Goal: Task Accomplishment & Management: Manage account settings

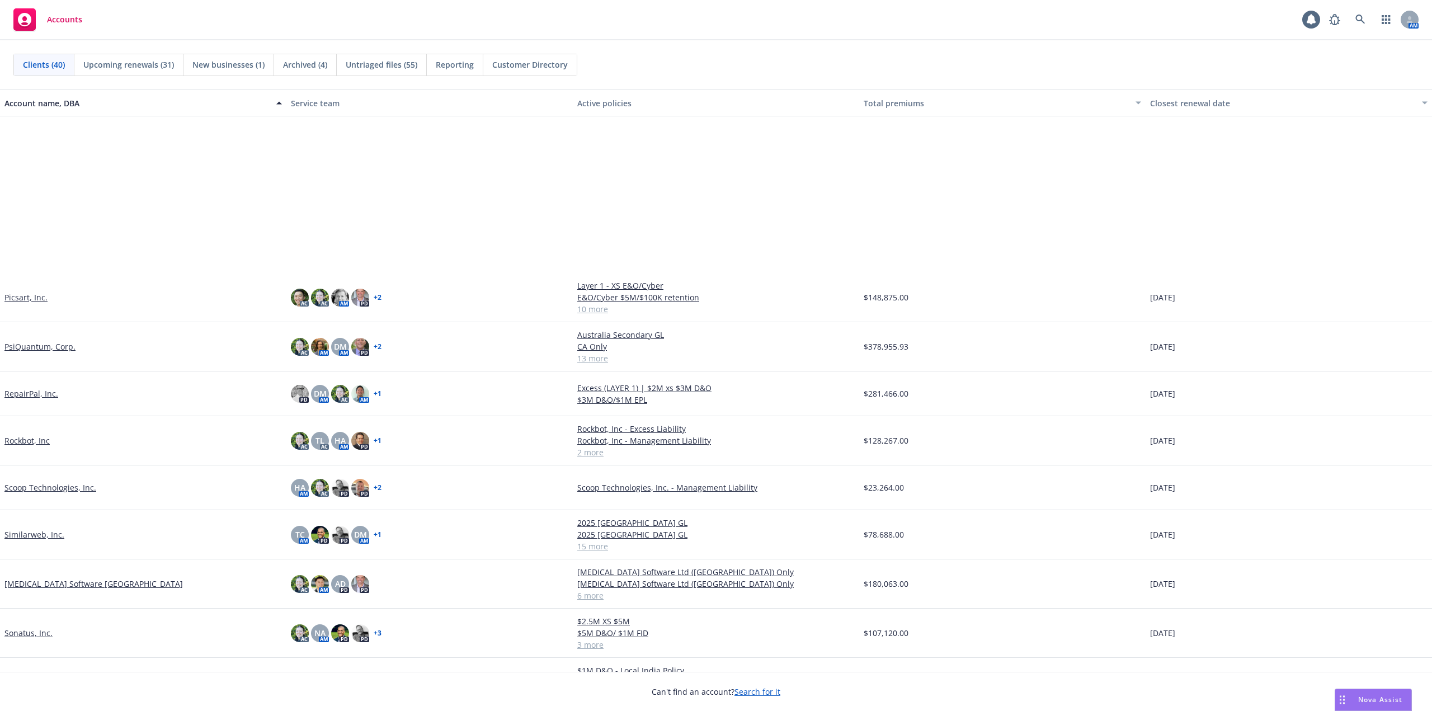
scroll to position [1007, 0]
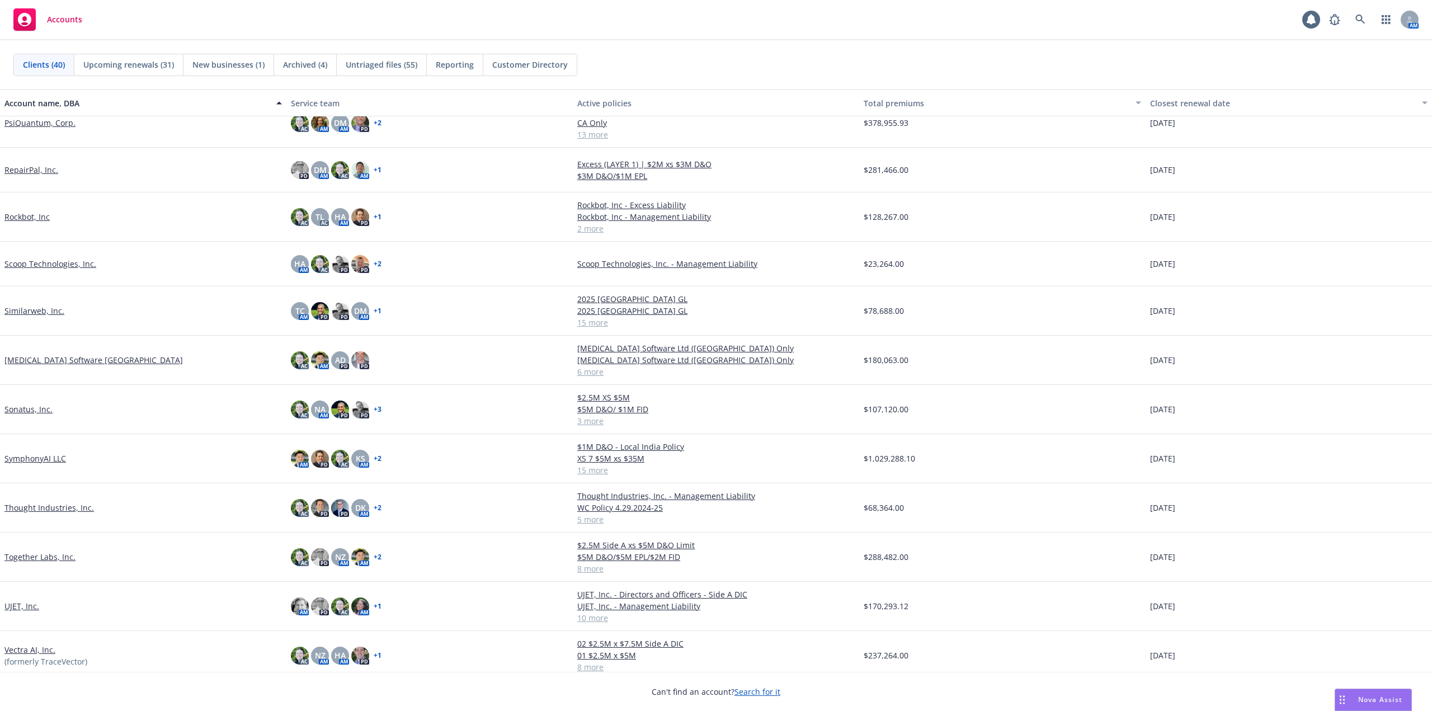
click at [96, 361] on link "Sonata Software North America" at bounding box center [93, 360] width 178 height 12
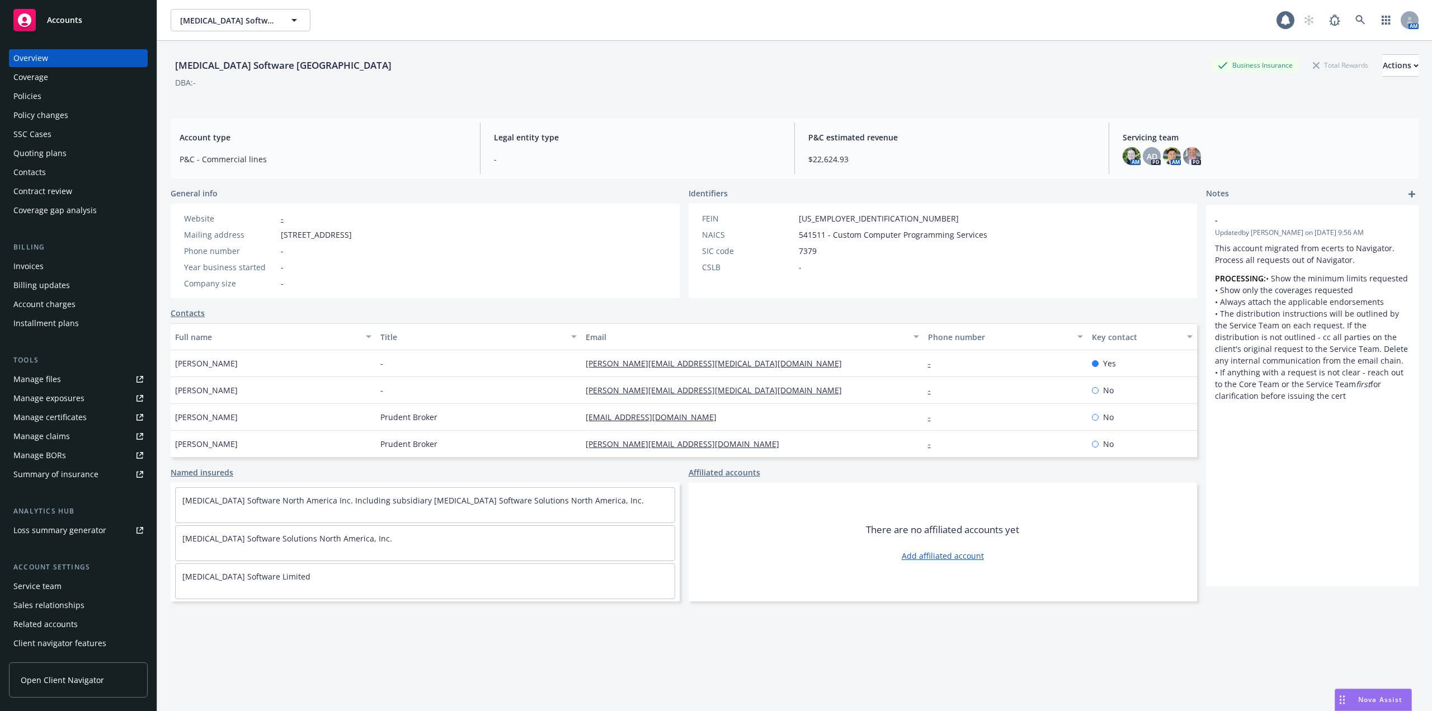
click at [48, 94] on div "Policies" at bounding box center [78, 96] width 130 height 18
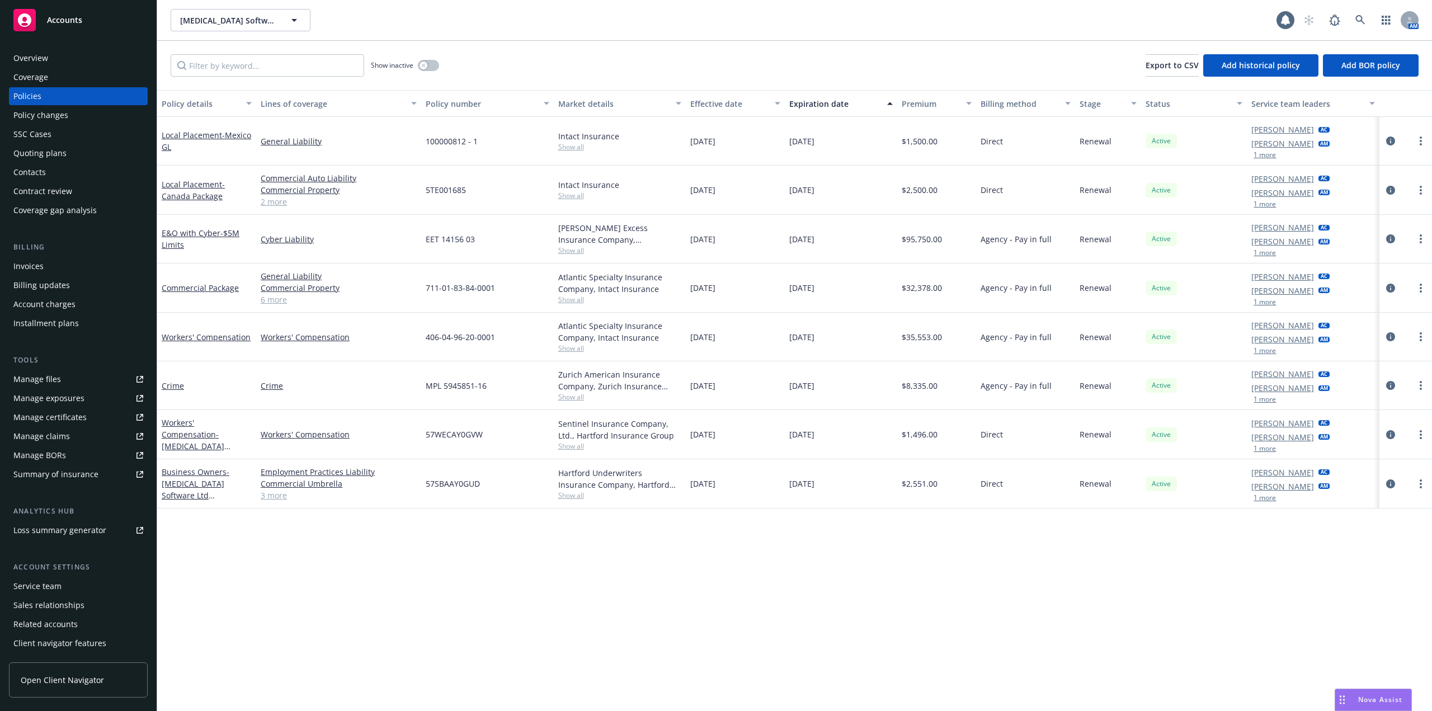
click at [52, 119] on div "Policy changes" at bounding box center [40, 115] width 55 height 18
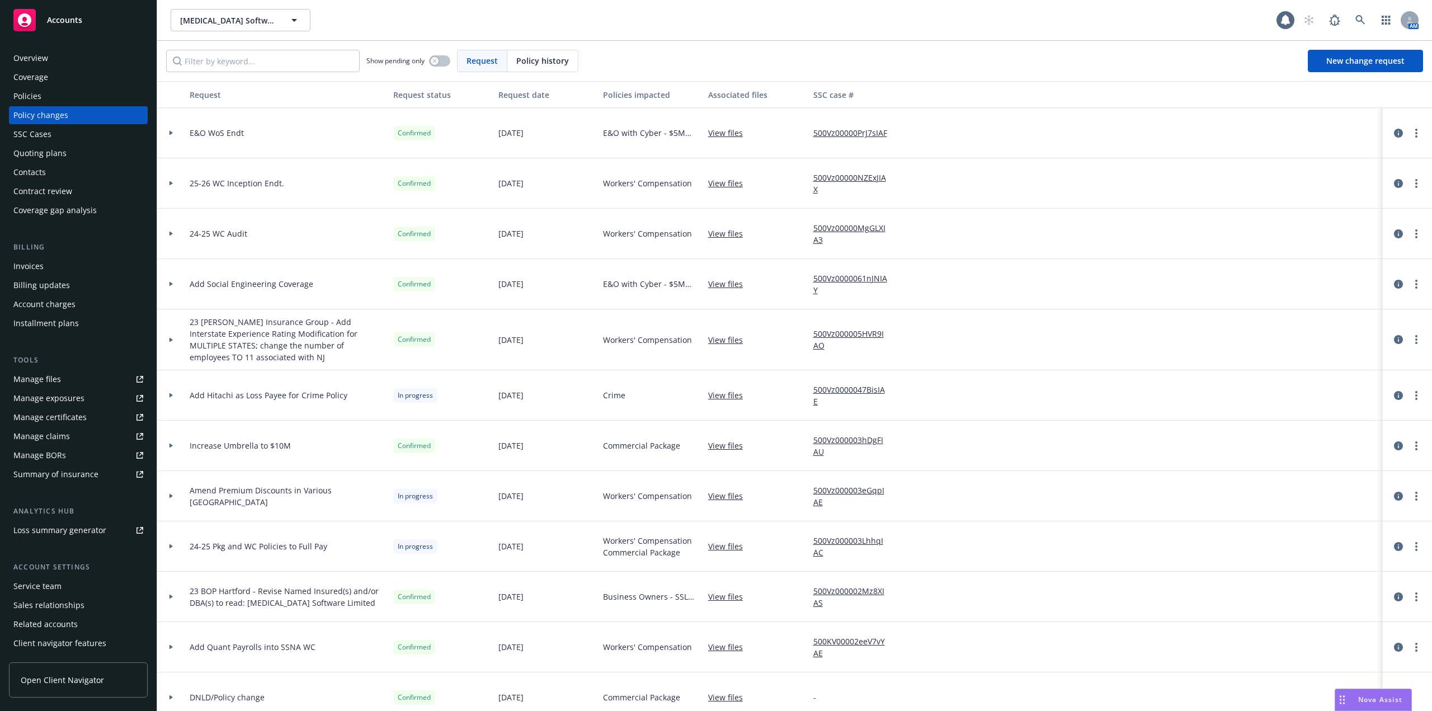
click at [172, 132] on icon at bounding box center [171, 133] width 4 height 4
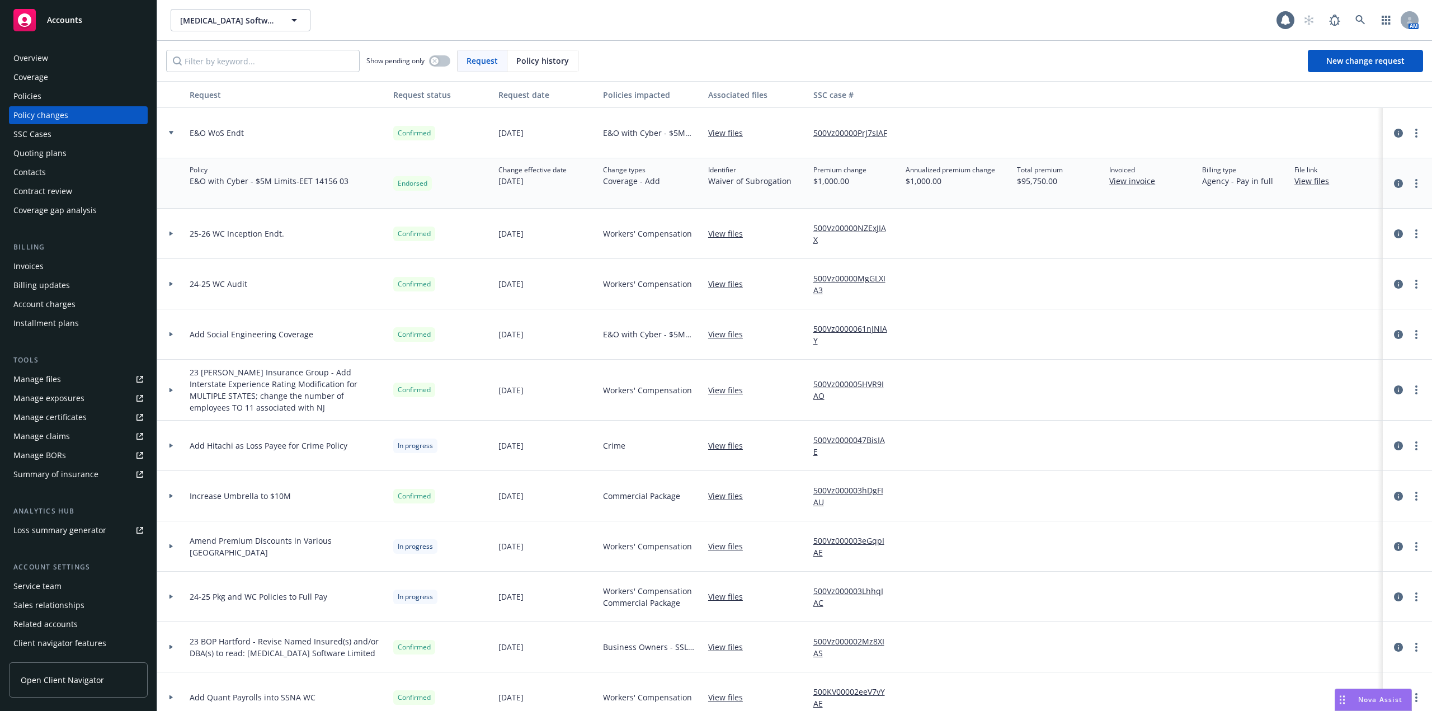
click at [172, 132] on icon at bounding box center [171, 132] width 4 height 3
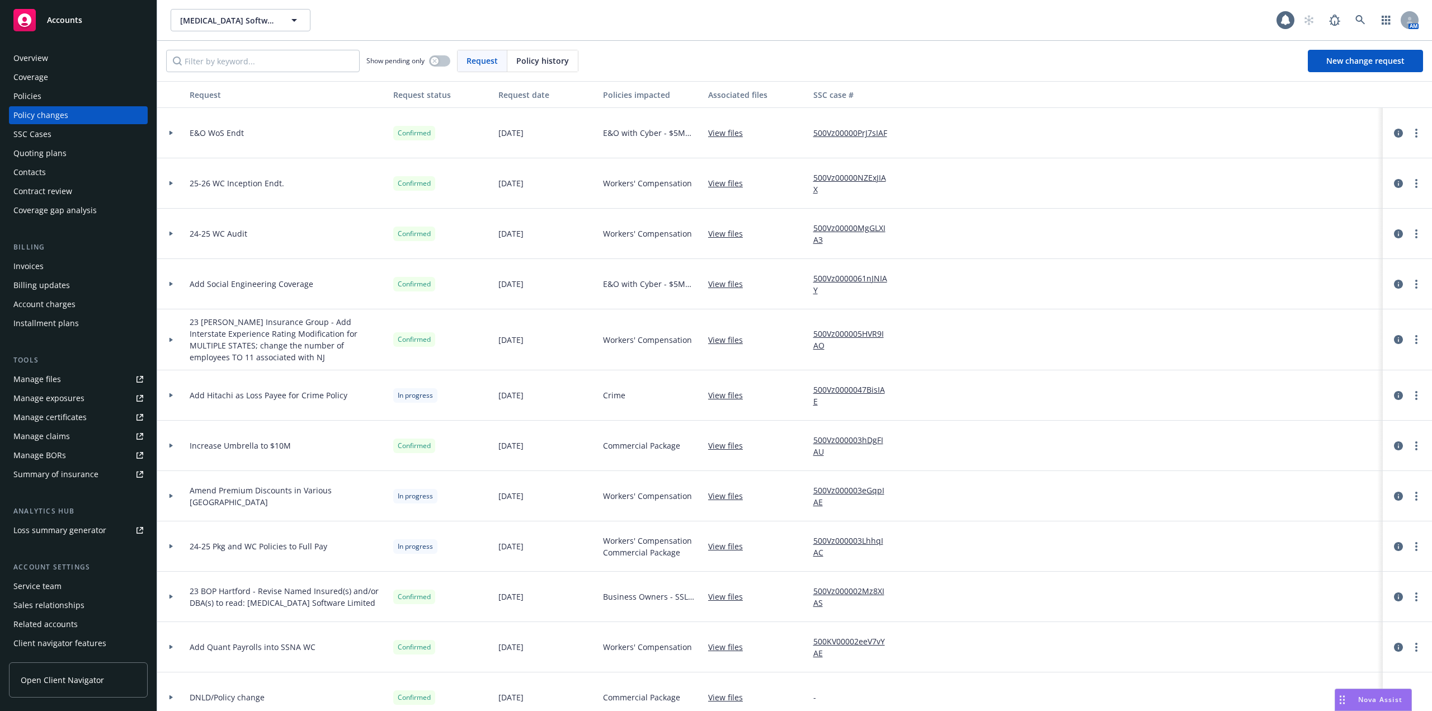
click at [43, 98] on div "Policies" at bounding box center [78, 96] width 130 height 18
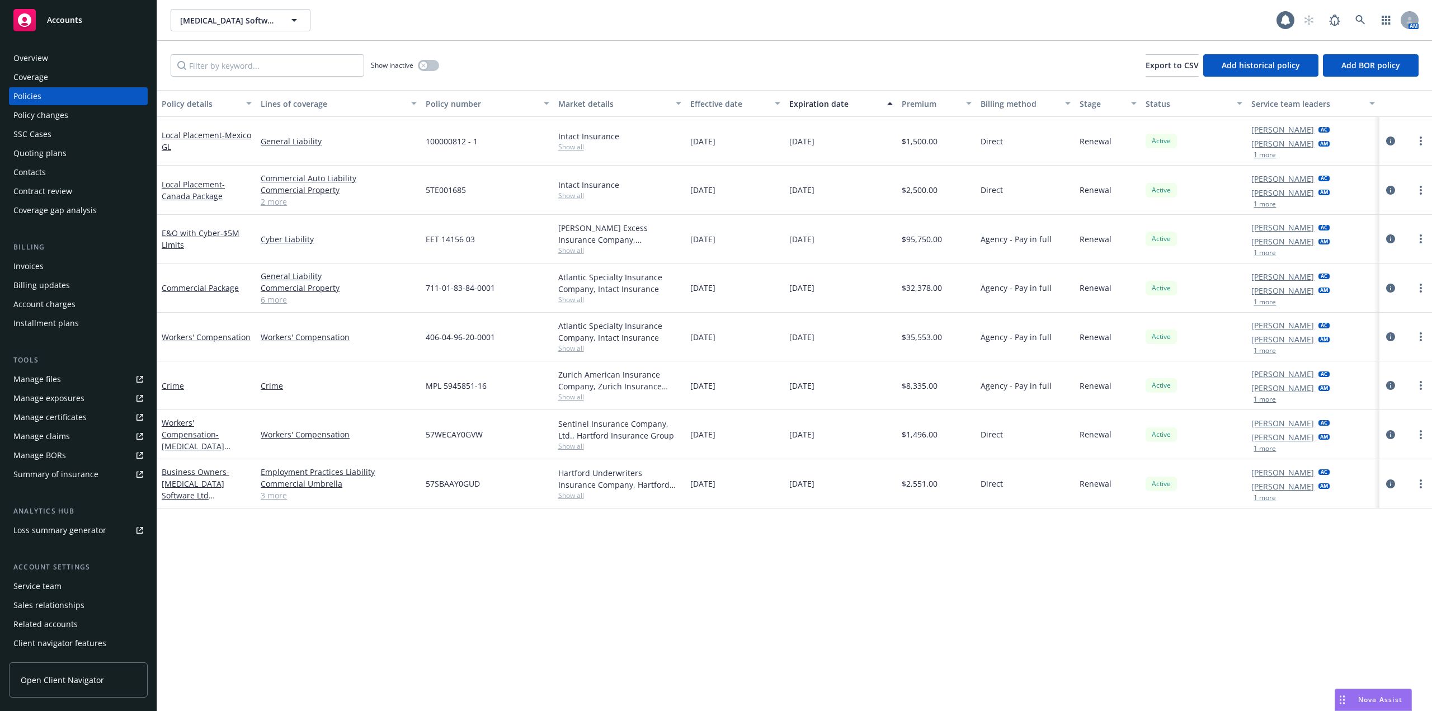
scroll to position [18, 0]
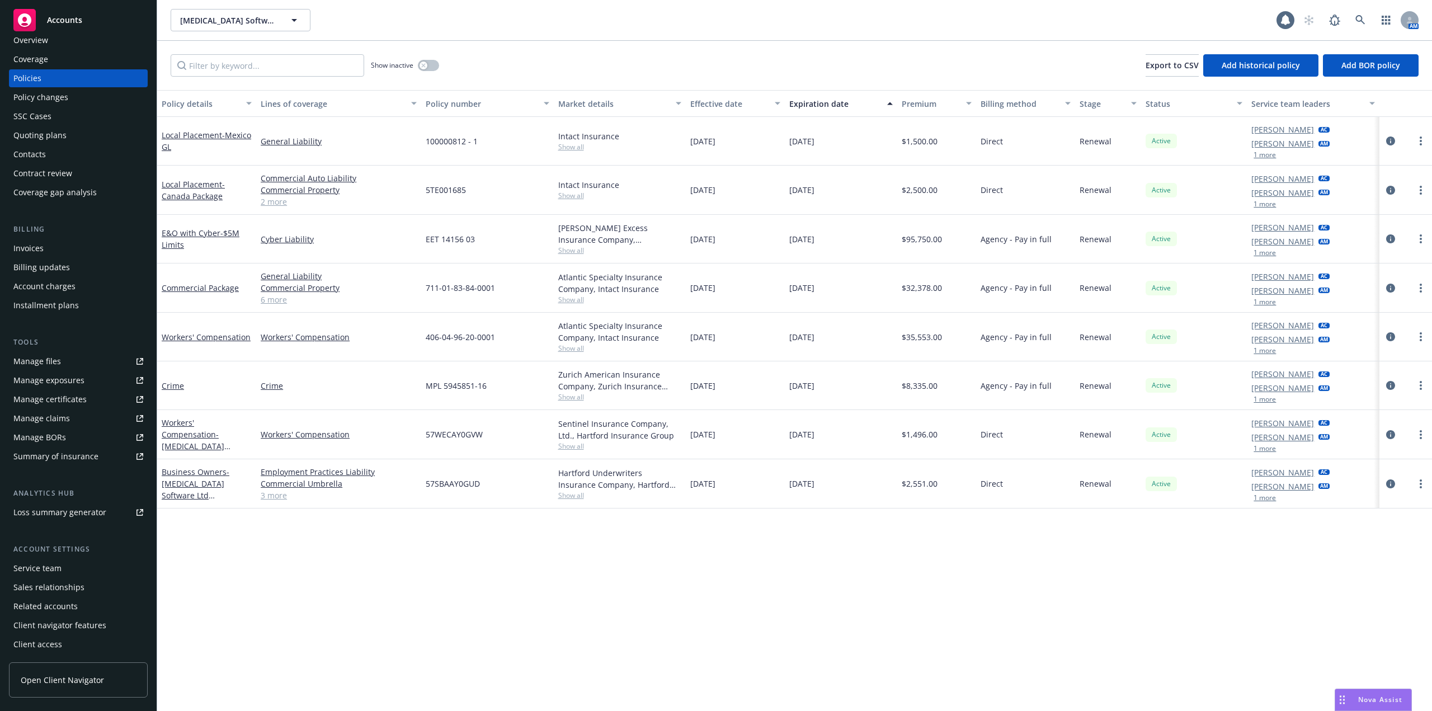
drag, startPoint x: 109, startPoint y: 713, endPoint x: 116, endPoint y: 717, distance: 8.8
click at [116, 710] on html "Accounts Overview Coverage Policies Policy changes SSC Cases Quoting plans Cont…" at bounding box center [716, 355] width 1432 height 711
click at [297, 661] on div "Policy details Lines of coverage Policy number Market details Effective date Ex…" at bounding box center [794, 400] width 1275 height 621
click at [298, 661] on div "Policy details Lines of coverage Policy number Market details Effective date Ex…" at bounding box center [794, 400] width 1275 height 621
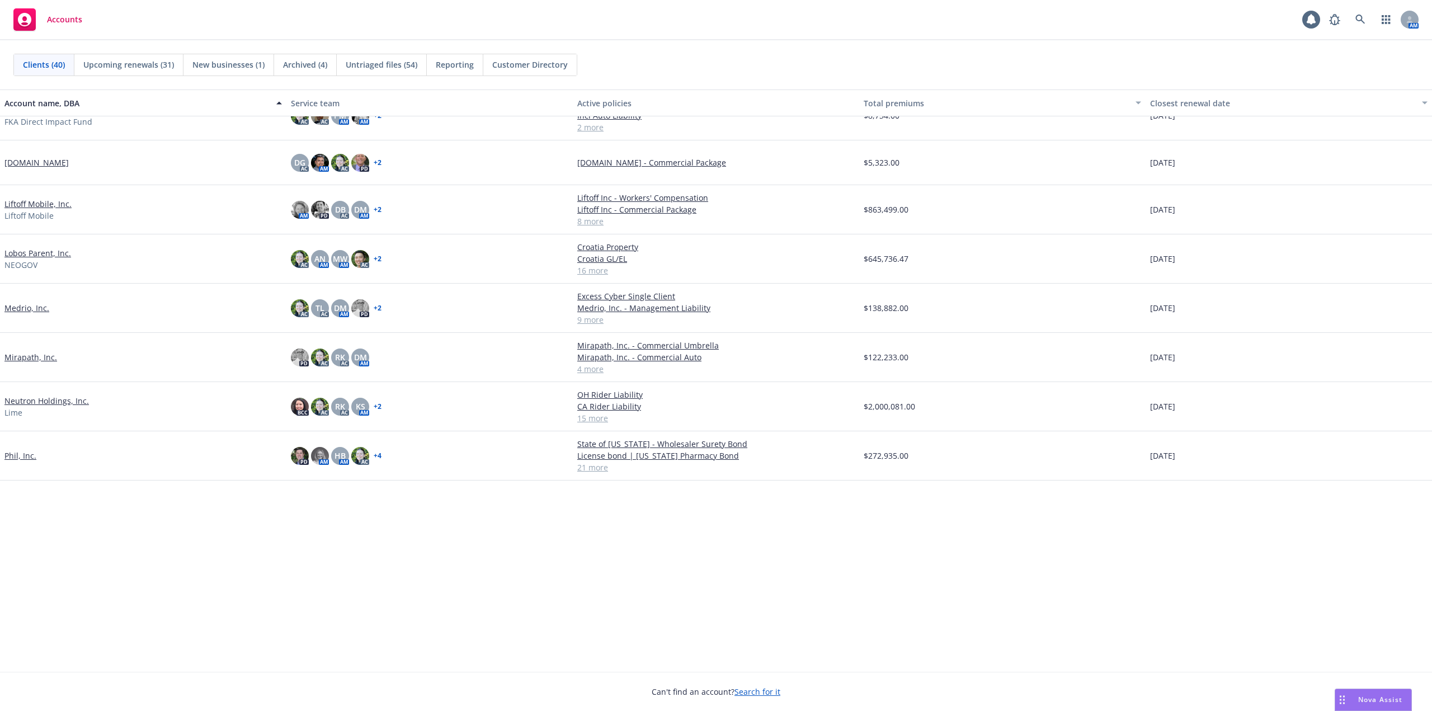
scroll to position [280, 0]
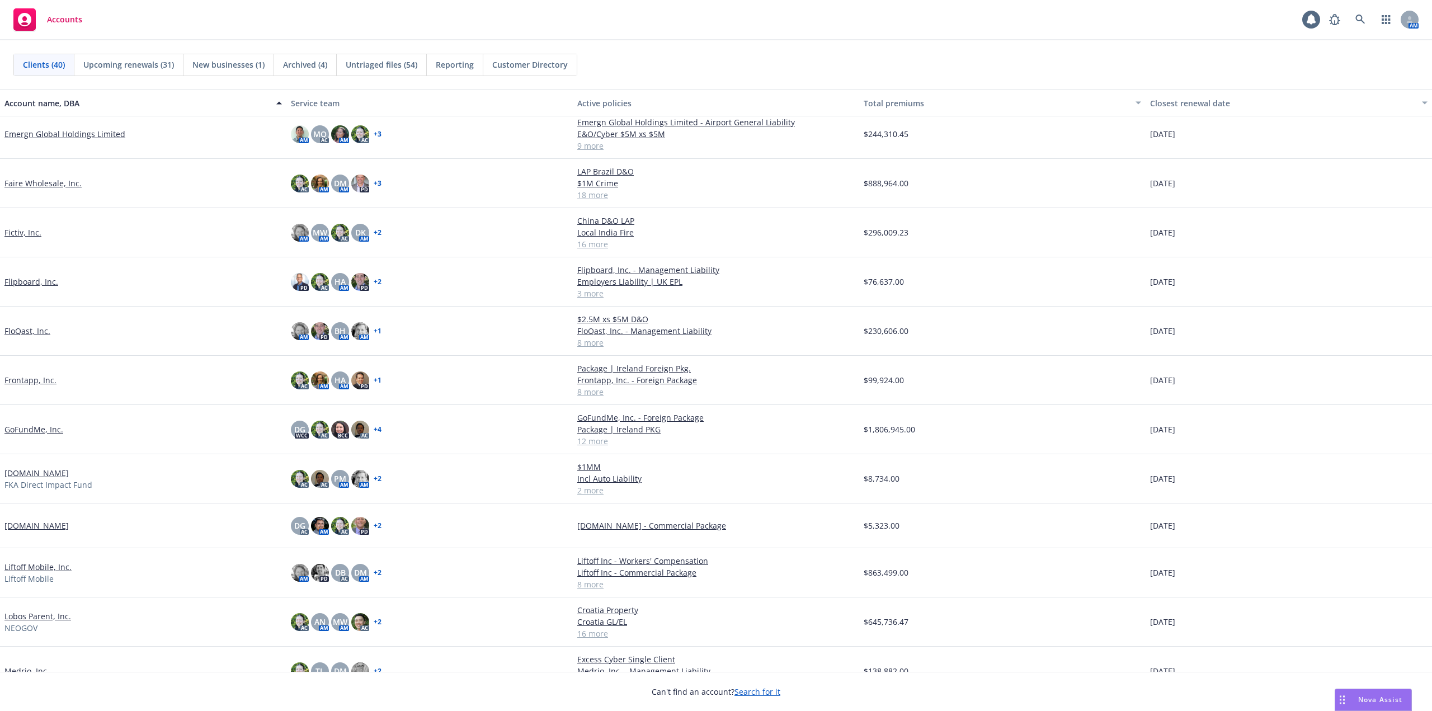
click at [31, 234] on link "Fictiv, Inc." at bounding box center [22, 233] width 37 height 12
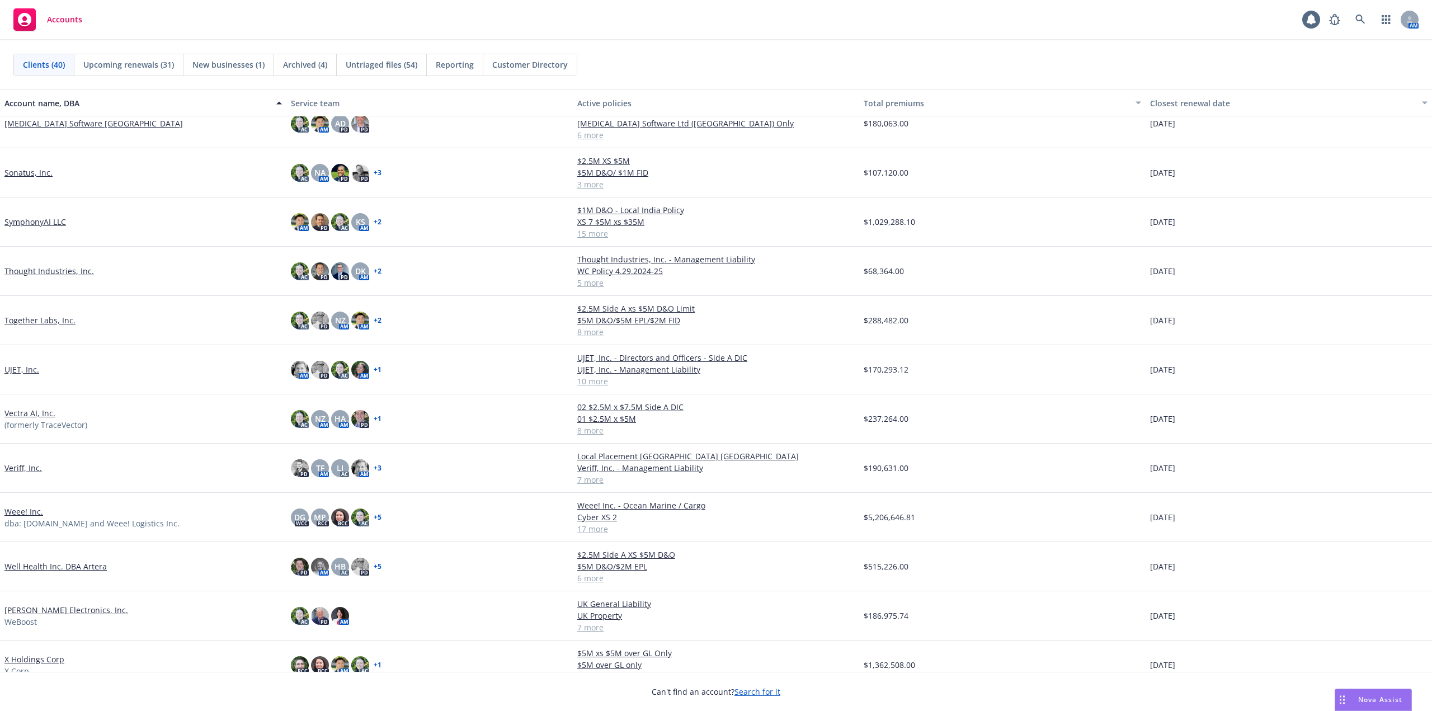
scroll to position [1067, 0]
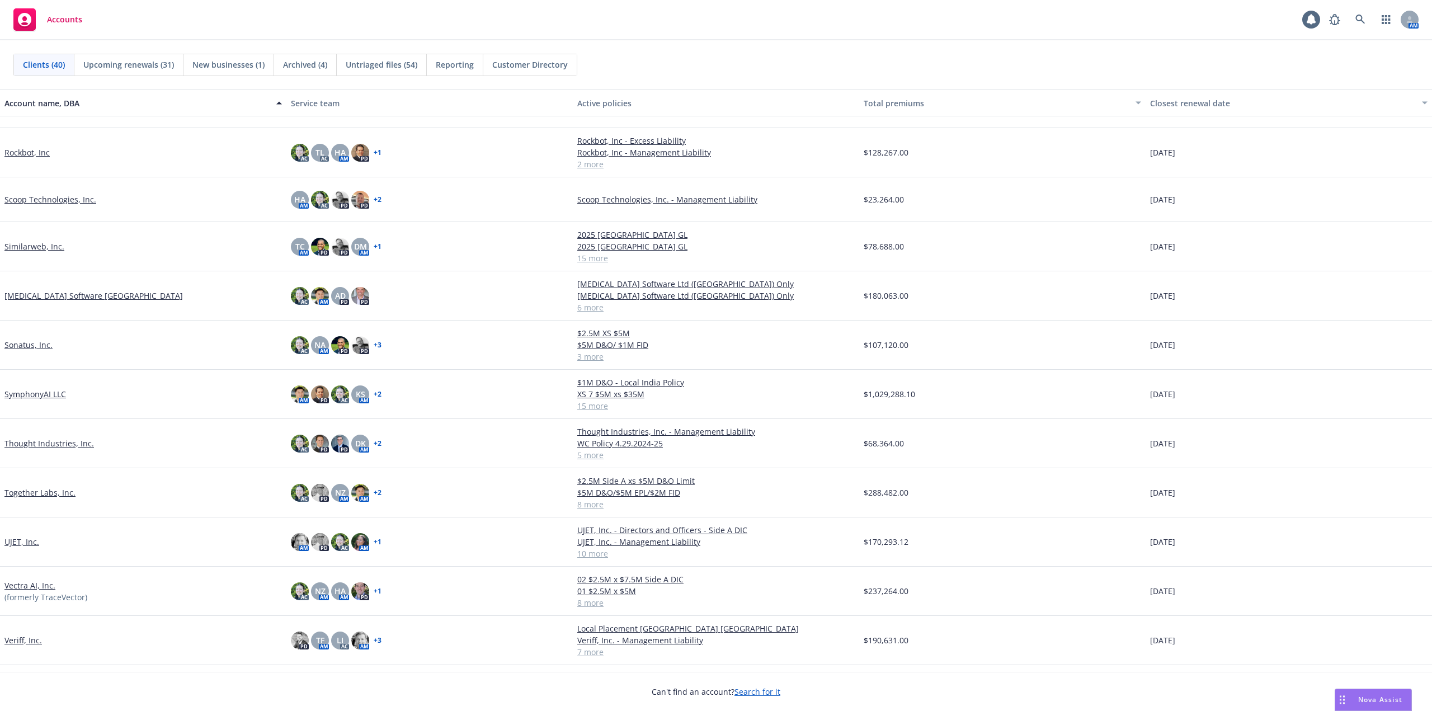
click at [87, 298] on link "[MEDICAL_DATA] Software [GEOGRAPHIC_DATA]" at bounding box center [93, 296] width 178 height 12
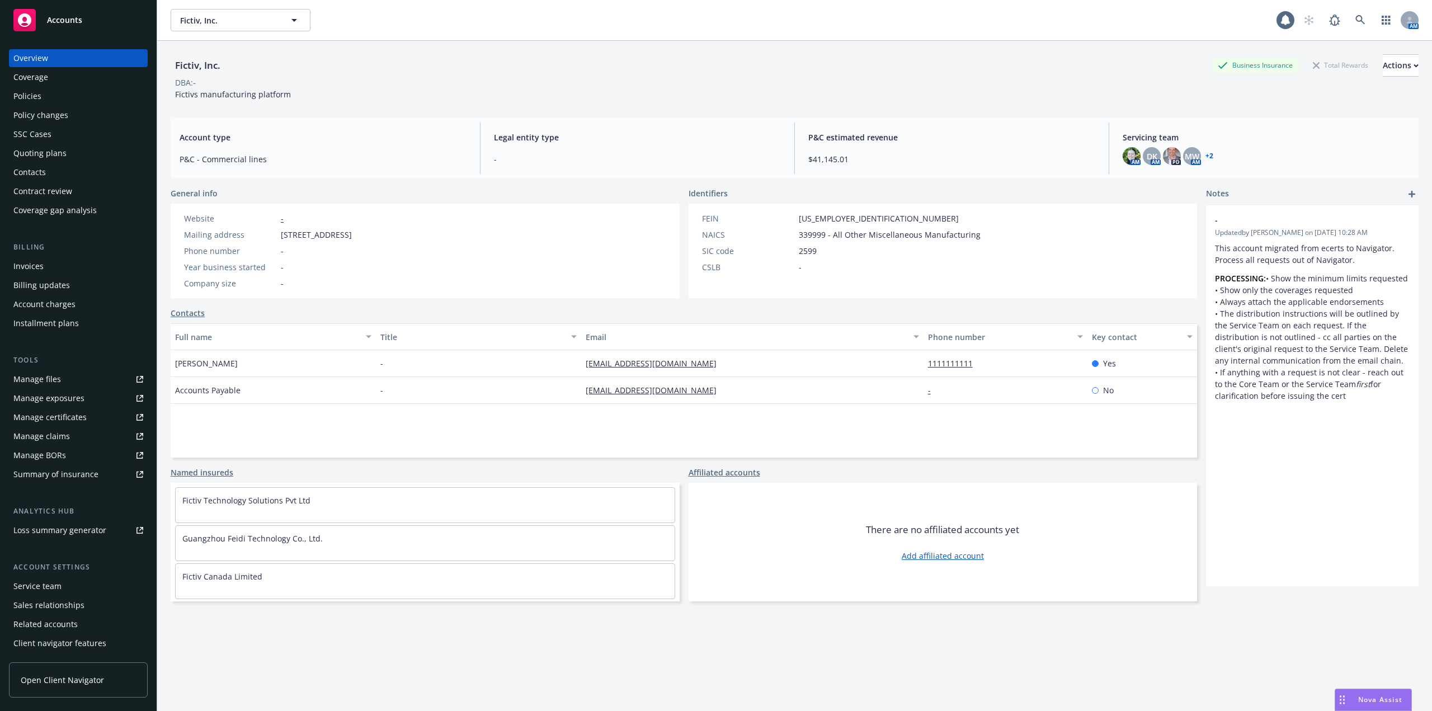
click at [49, 91] on div "Policies" at bounding box center [78, 96] width 130 height 18
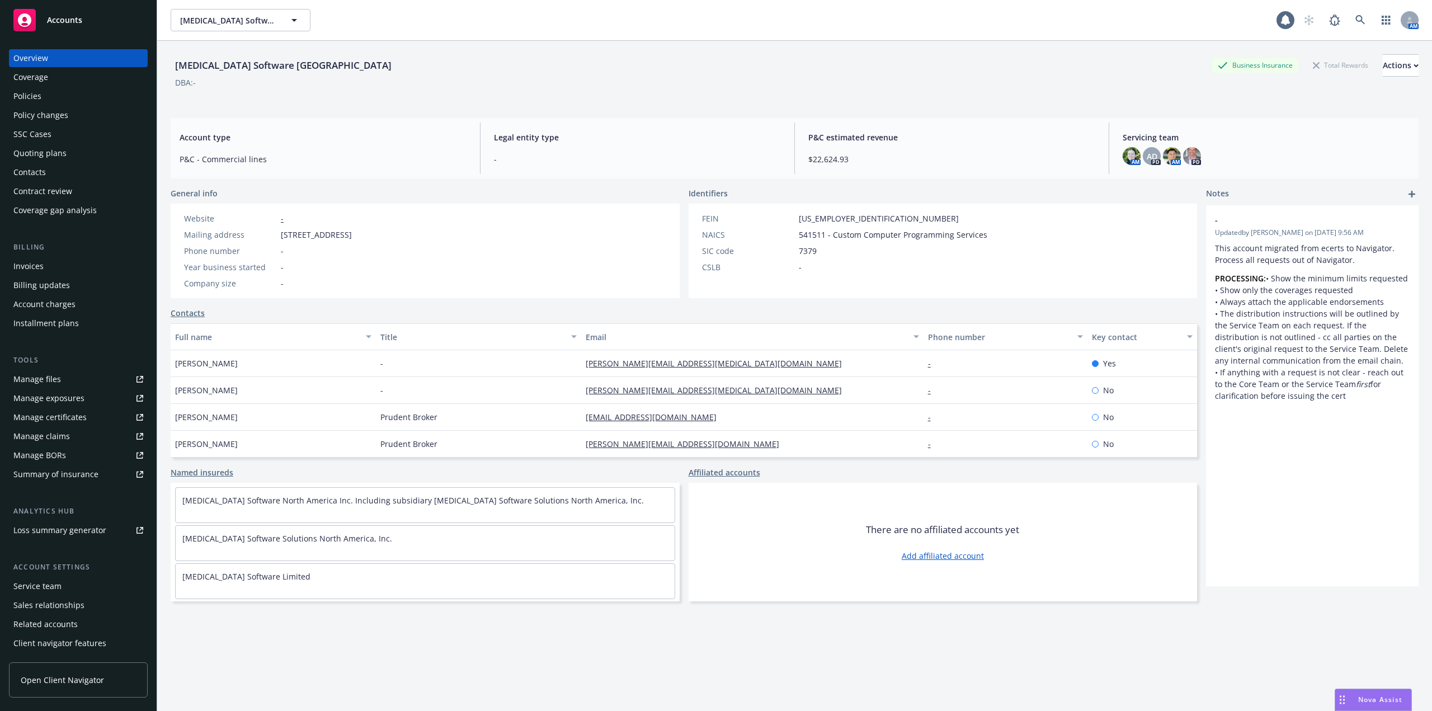
click at [48, 100] on div "Policies" at bounding box center [78, 96] width 130 height 18
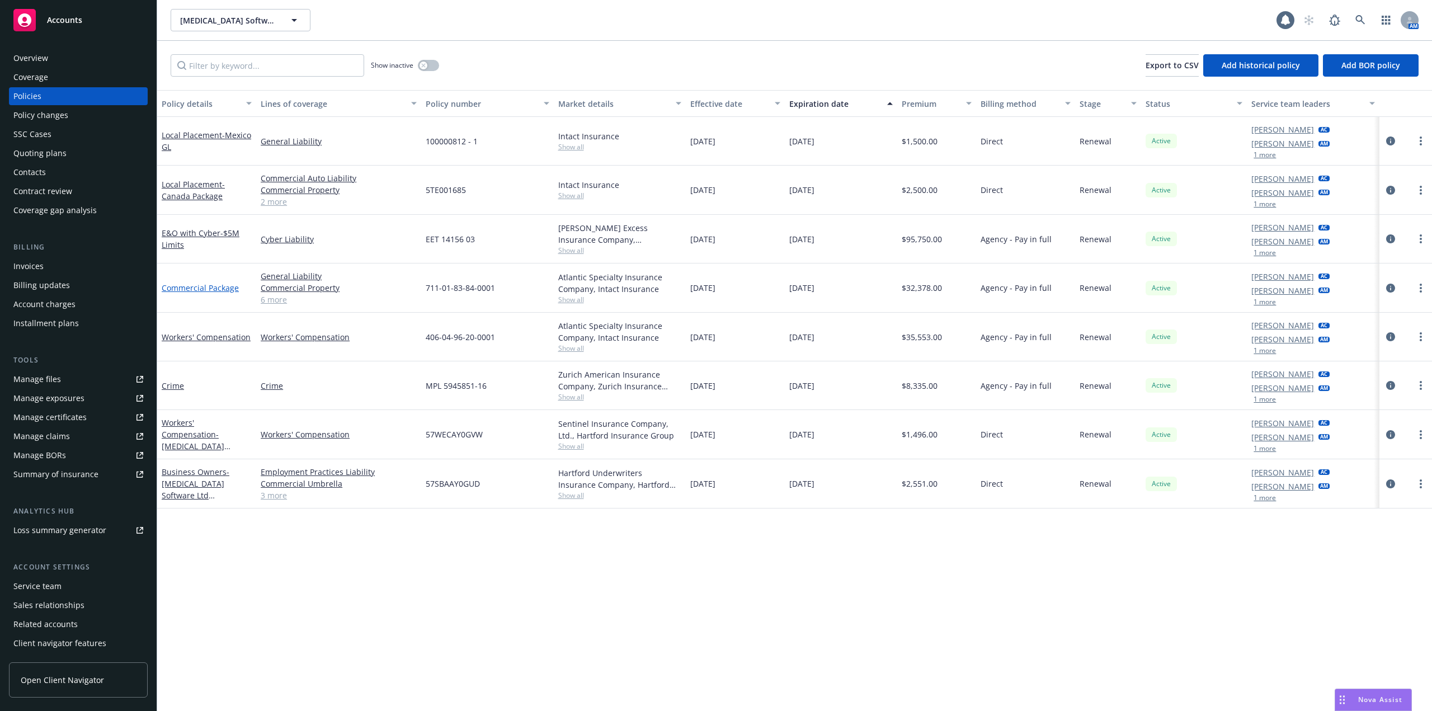
click at [200, 286] on link "Commercial Package" at bounding box center [200, 287] width 77 height 11
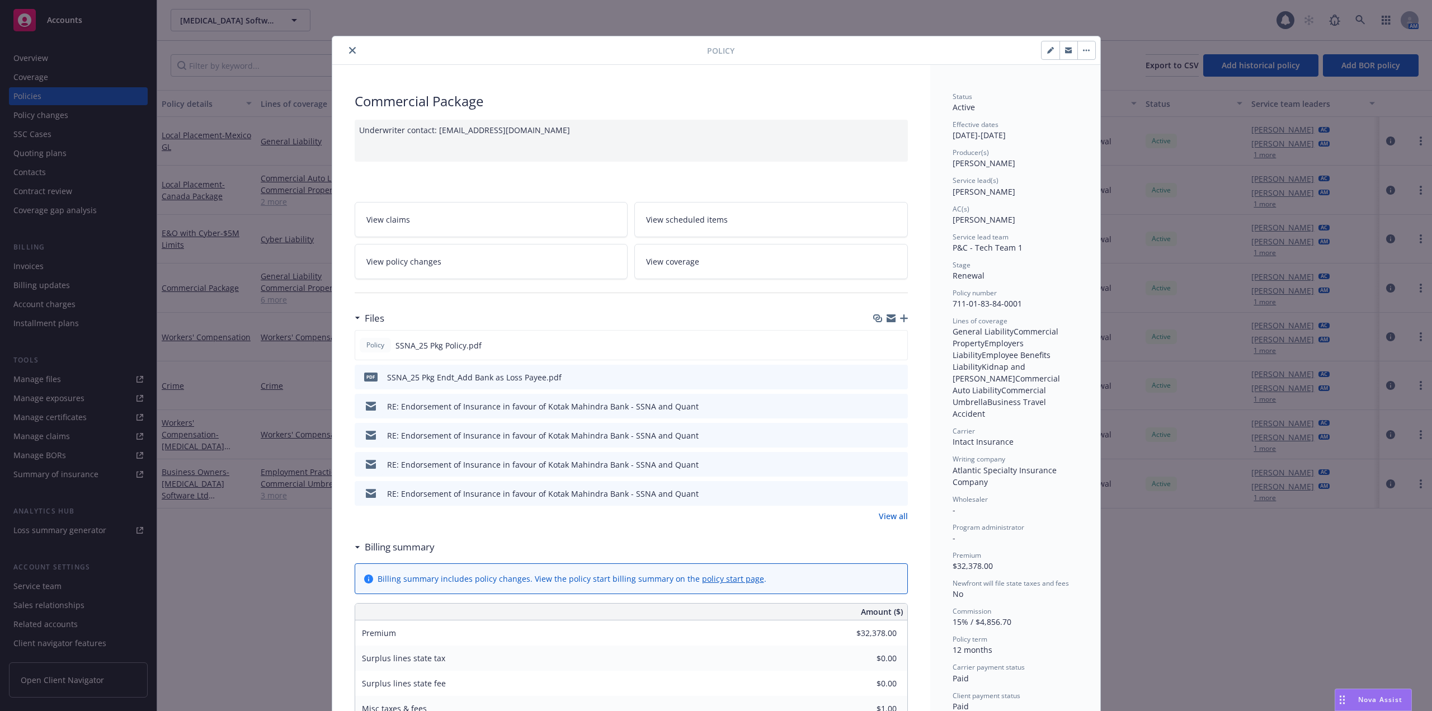
click at [595, 134] on div "Underwriter contact: [EMAIL_ADDRESS][DOMAIN_NAME]" at bounding box center [631, 141] width 553 height 42
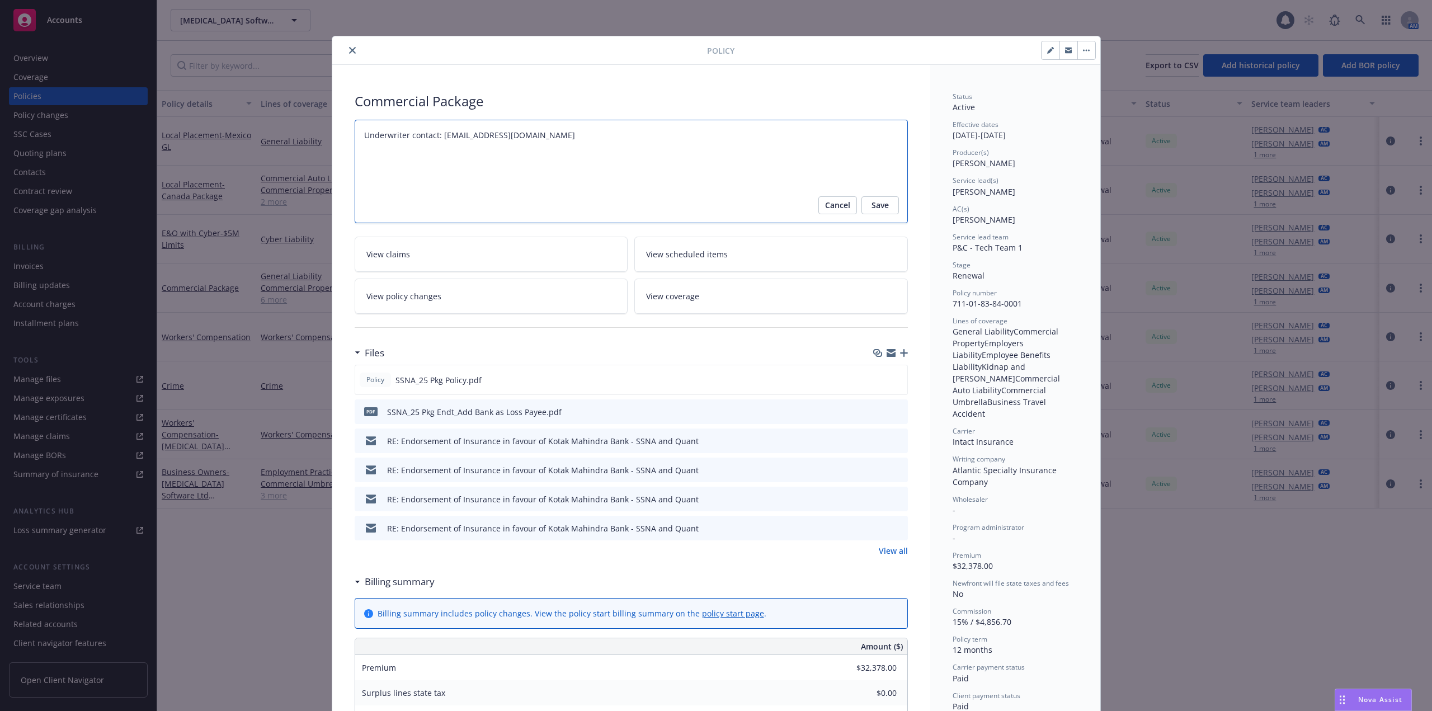
click at [559, 137] on textarea "Underwriter contact: [EMAIL_ADDRESS][DOMAIN_NAME]" at bounding box center [631, 171] width 553 height 103
type textarea "x"
type textarea "Underwriter contact: [EMAIL_ADDRESS][DOMAIN_NAME],"
type textarea "x"
type textarea "Underwriter contact: [EMAIL_ADDRESS][DOMAIN_NAME],"
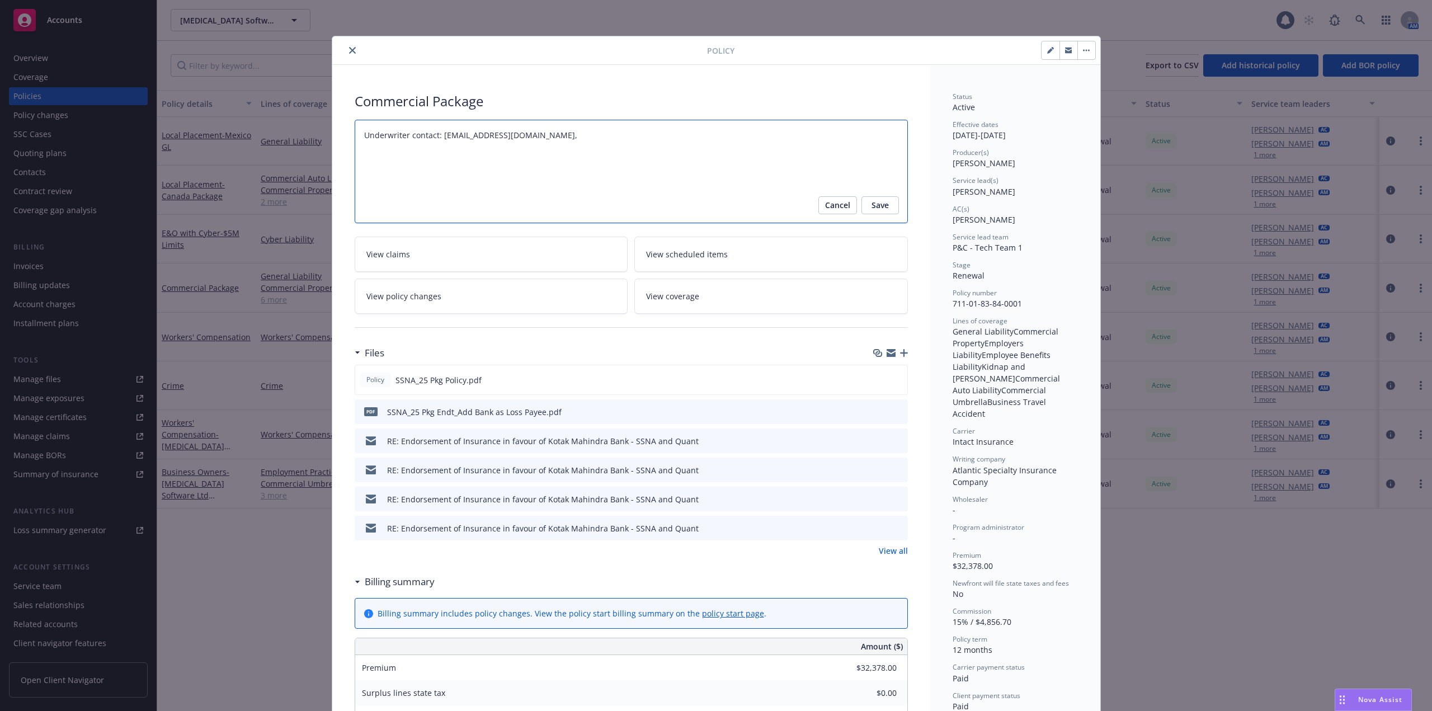
type textarea "x"
type textarea "Underwriter contact: [EMAIL_ADDRESS][DOMAIN_NAME], K"
type textarea "x"
type textarea "Underwriter contact: [EMAIL_ADDRESS][DOMAIN_NAME], Ke"
type textarea "x"
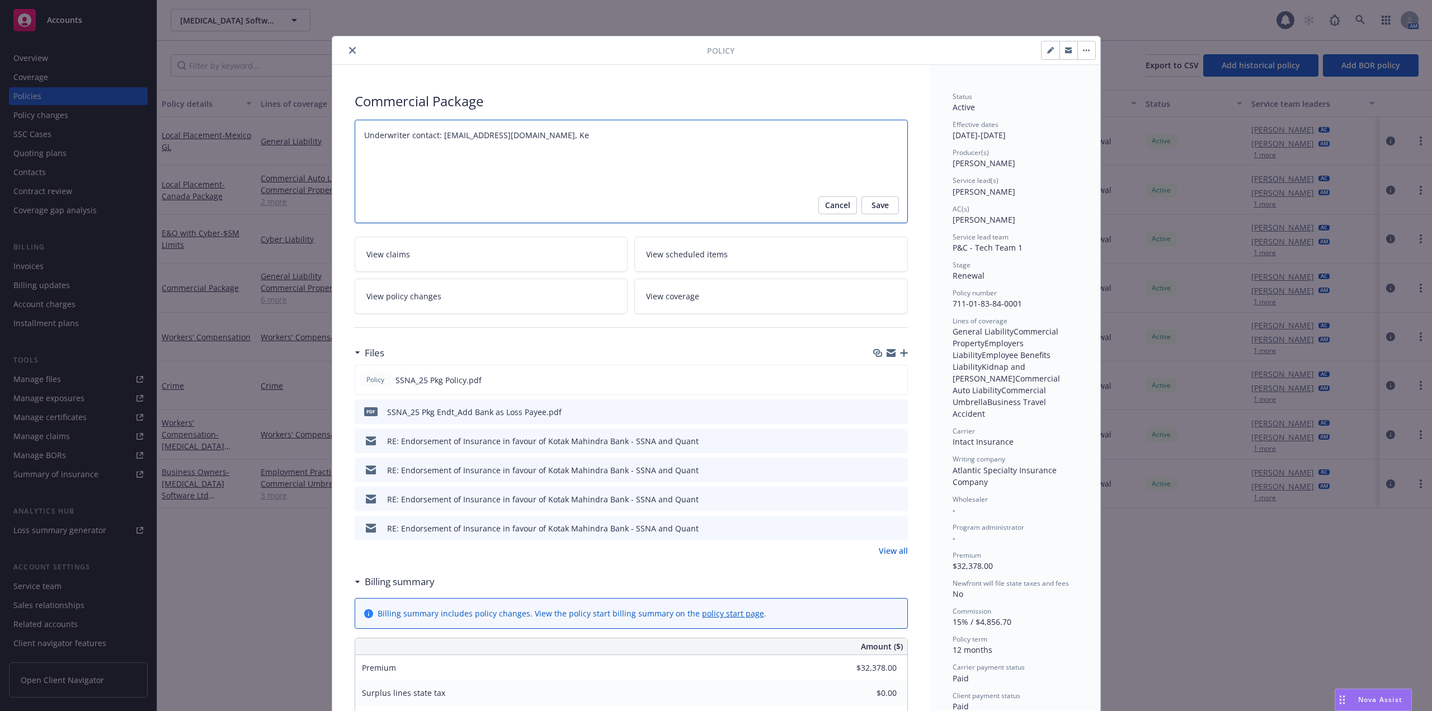
type textarea "Underwriter contact: [EMAIL_ADDRESS][DOMAIN_NAME], Kel"
type textarea "x"
type textarea "Underwriter contact: [EMAIL_ADDRESS][DOMAIN_NAME], [PERSON_NAME]"
type textarea "x"
type textarea "Underwriter contact: [EMAIL_ADDRESS][DOMAIN_NAME], [PERSON_NAME]"
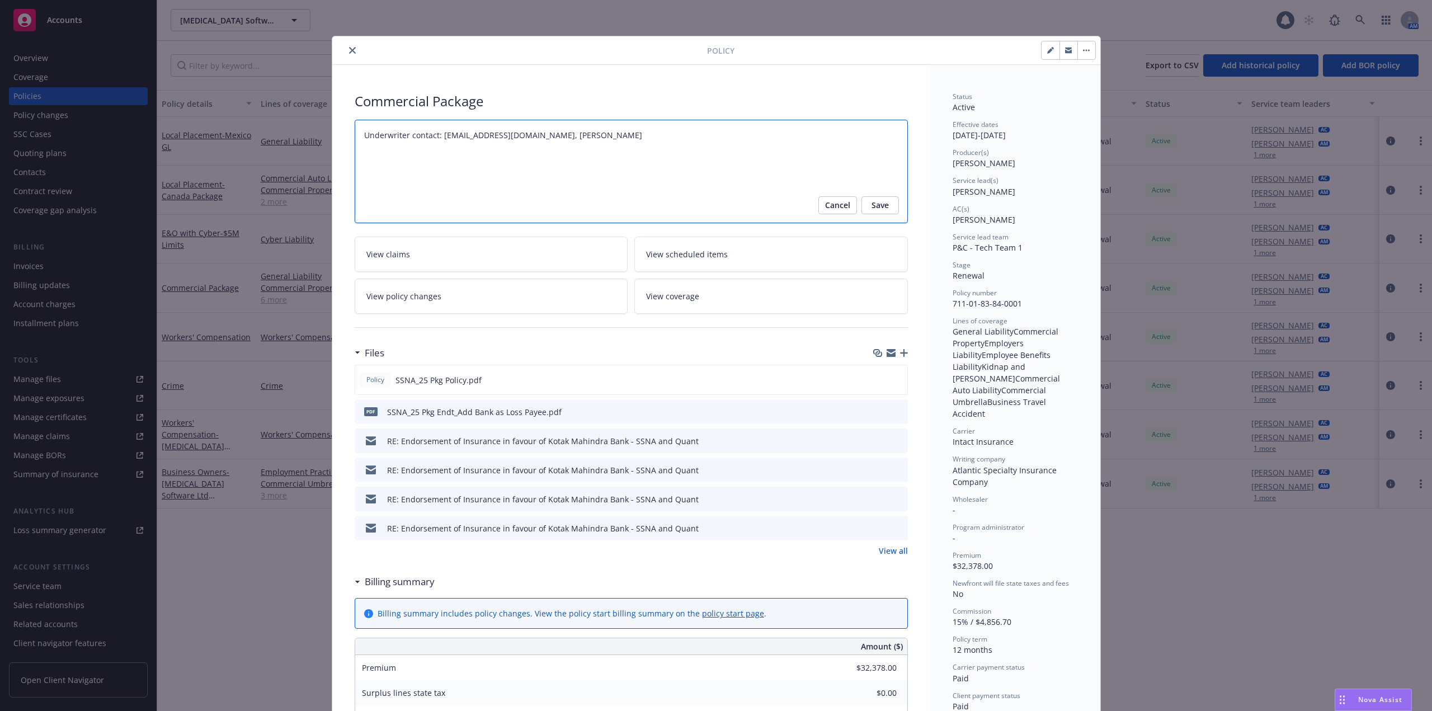
type textarea "x"
type textarea "Underwriter contact: [EMAIL_ADDRESS][DOMAIN_NAME], [PERSON_NAME]"
type textarea "x"
type textarea "Underwriter contact: [EMAIL_ADDRESS][DOMAIN_NAME], [PERSON_NAME]"
type textarea "x"
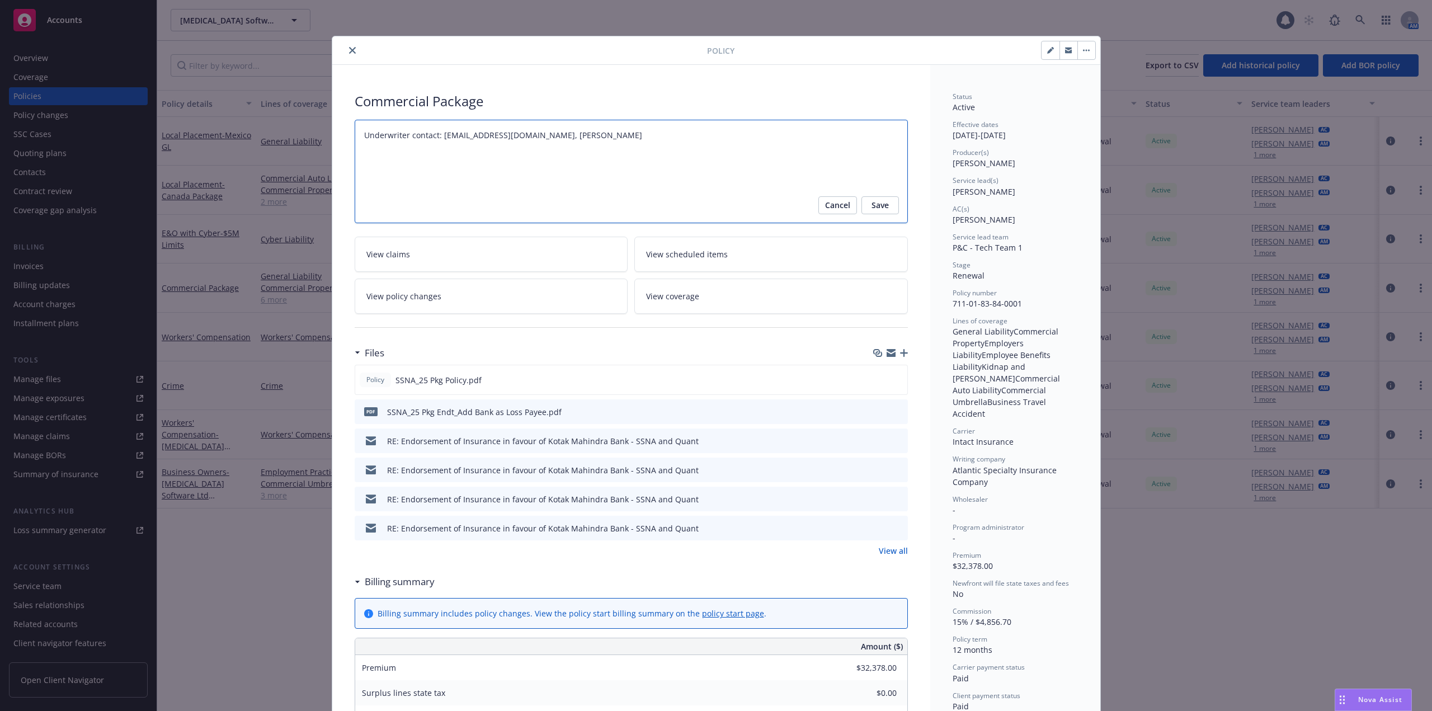
type textarea "Underwriter contact: [EMAIL_ADDRESS][DOMAIN_NAME], [PERSON_NAME] al"
type textarea "x"
type textarea "Underwriter contact: [EMAIL_ADDRESS][DOMAIN_NAME], [PERSON_NAME] als"
type textarea "x"
type textarea "Underwriter contact: [EMAIL_ADDRESS][DOMAIN_NAME], [PERSON_NAME] also"
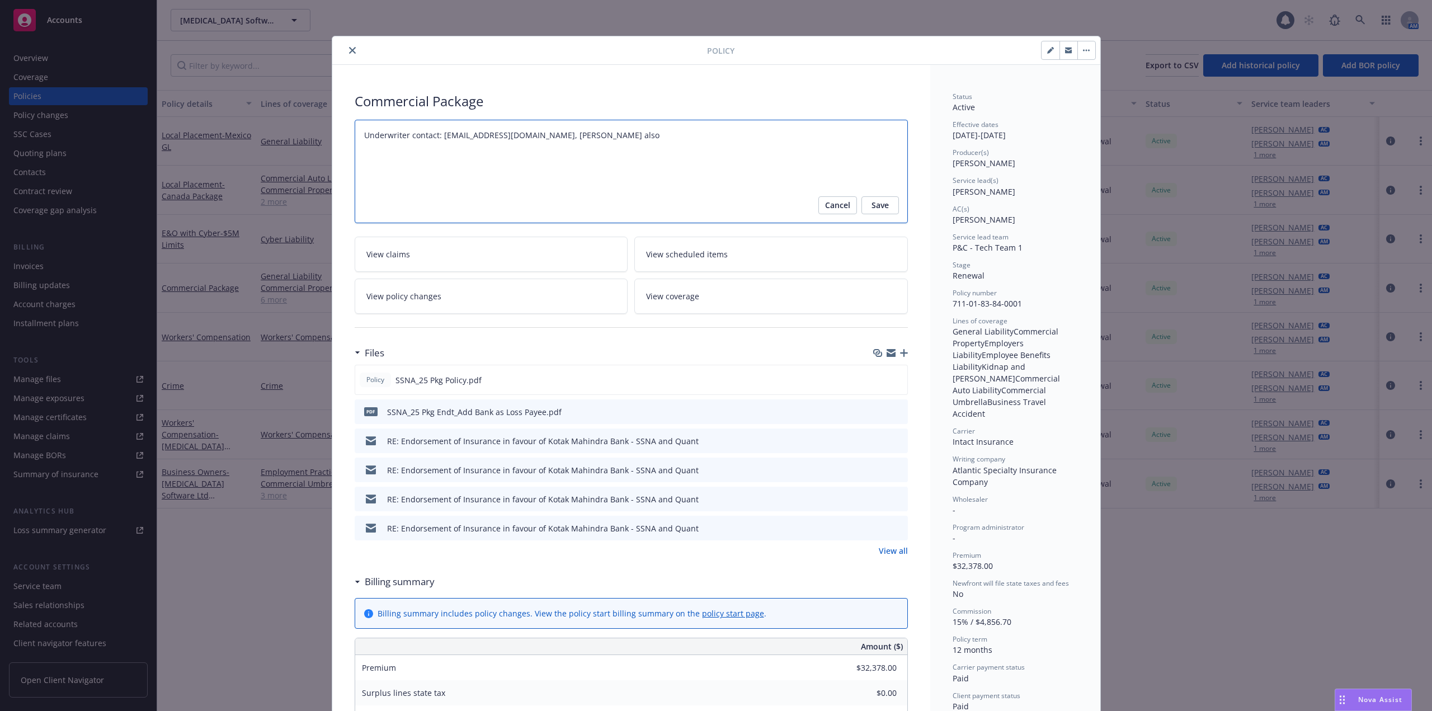
type textarea "x"
type textarea "Underwriter contact: [EMAIL_ADDRESS][DOMAIN_NAME], [PERSON_NAME] also"
paste textarea "[EMAIL_ADDRESS][DOMAIN_NAME]"
type textarea "x"
type textarea "Underwriter contact: [EMAIL_ADDRESS][DOMAIN_NAME], [PERSON_NAME] also [EMAIL_AD…"
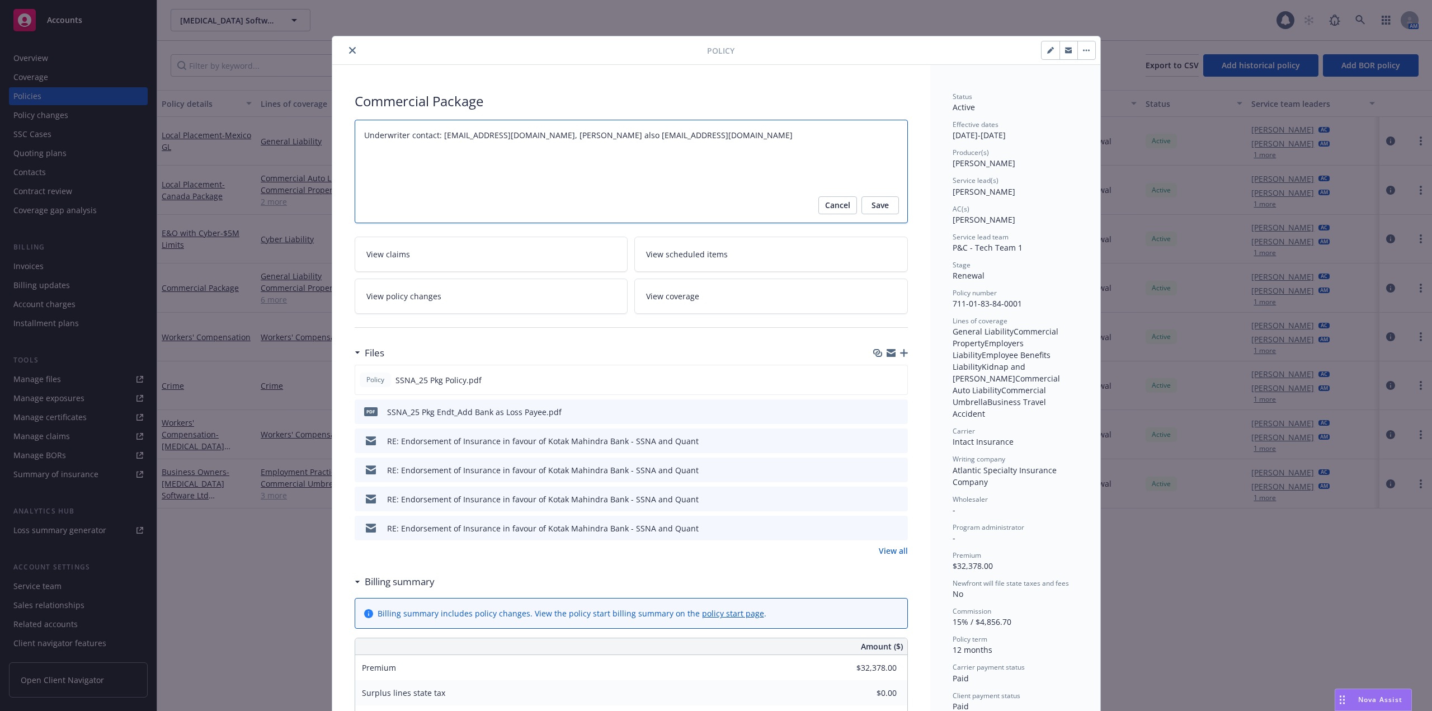
click at [438, 135] on textarea "Underwriter contact: [EMAIL_ADDRESS][DOMAIN_NAME]" at bounding box center [631, 171] width 553 height 103
type textarea "x"
type textarea "Underwriter contact: [EMAIL_ADDRESS][DOMAIN_NAME], [PERSON_NAME] also [EMAIL_AD…"
type textarea "x"
type textarea "Underwriter contact: [EMAIL_ADDRESS][DOMAIN_NAME], [PERSON_NAME] also [EMAIL_AD…"
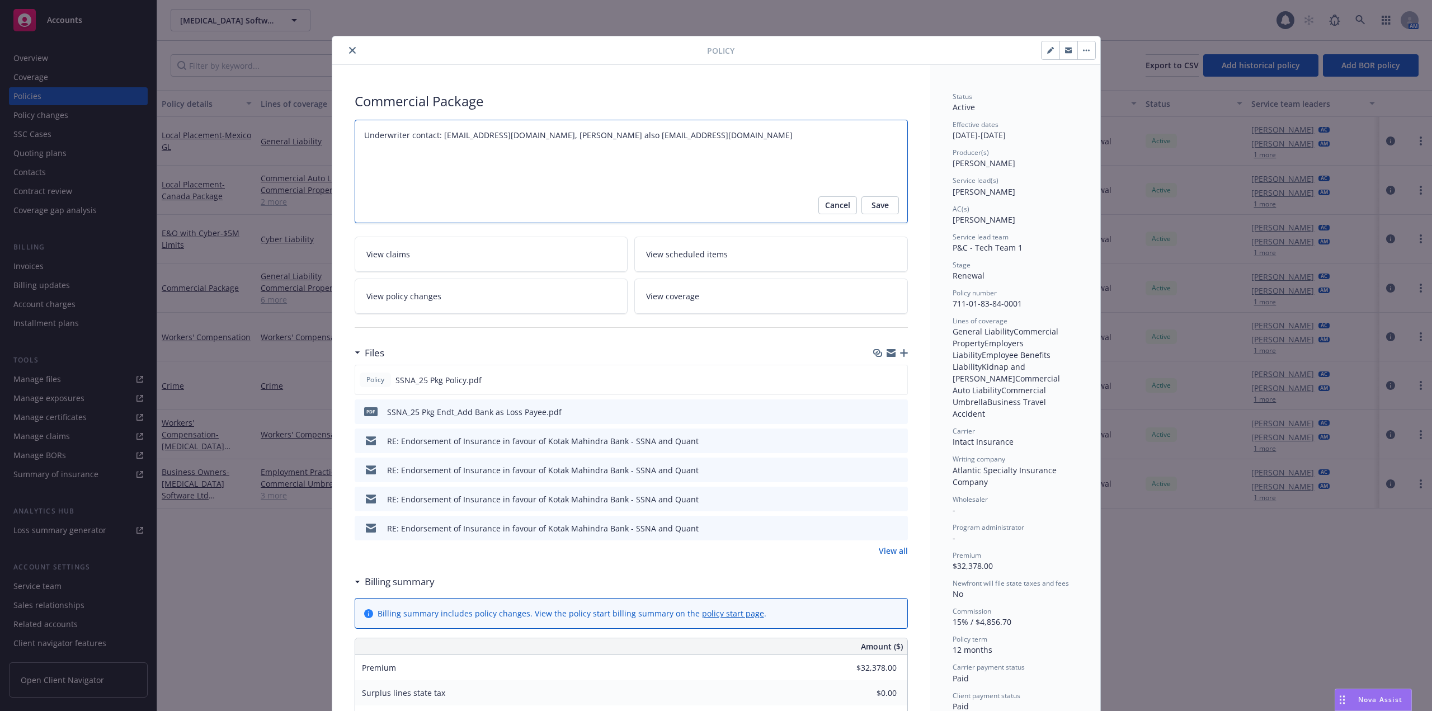
type textarea "x"
type textarea "Underwriter contact: [EMAIL_ADDRESS][DOMAIN_NAME], [PERSON_NAME] also [EMAIL_AD…"
type textarea "x"
type textarea "Underwriter contact: [EMAIL_ADDRESS][DOMAIN_NAME], [PERSON_NAME] also [EMAIL_AD…"
type textarea "x"
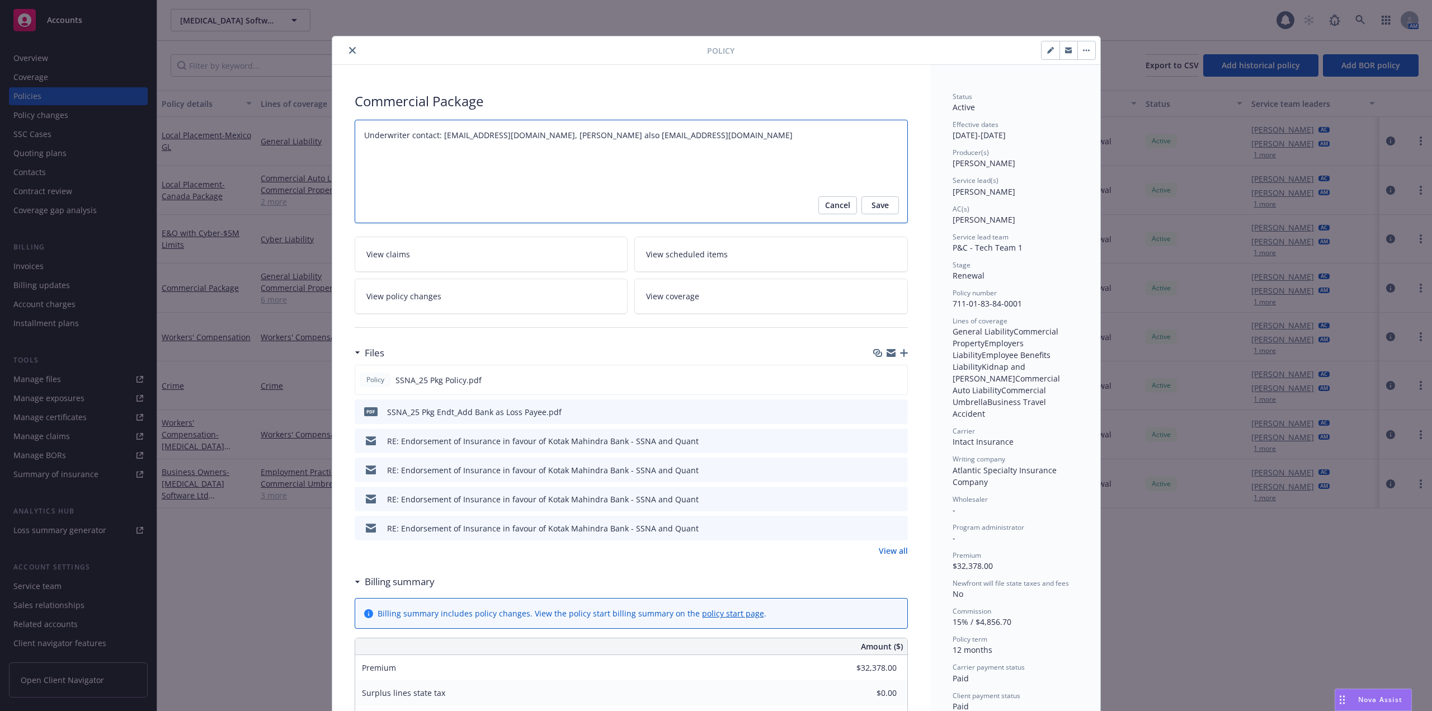
type textarea "Underwriter contact: [EMAIL_ADDRESS][DOMAIN_NAME], [PERSON_NAME] also [EMAIL_AD…"
type textarea "x"
type textarea "Underwriter contact: [EMAIL_ADDRESS][DOMAIN_NAME], [PERSON_NAME] also [EMAIL_AD…"
type textarea "x"
type textarea "Underwriter contact: Rabinn [EMAIL_ADDRESS][DOMAIN_NAME], [PERSON_NAME] also [E…"
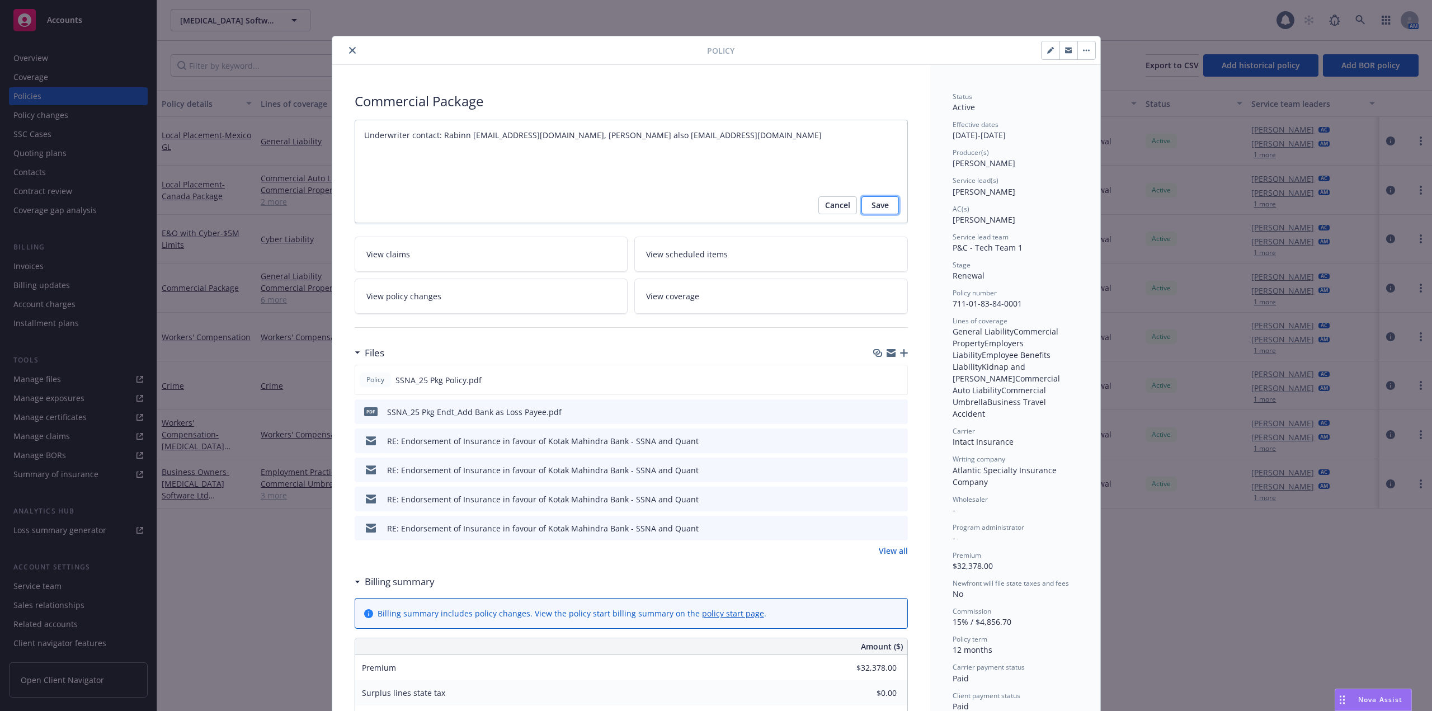
click at [874, 203] on span "Save" at bounding box center [879, 205] width 17 height 18
type textarea "x"
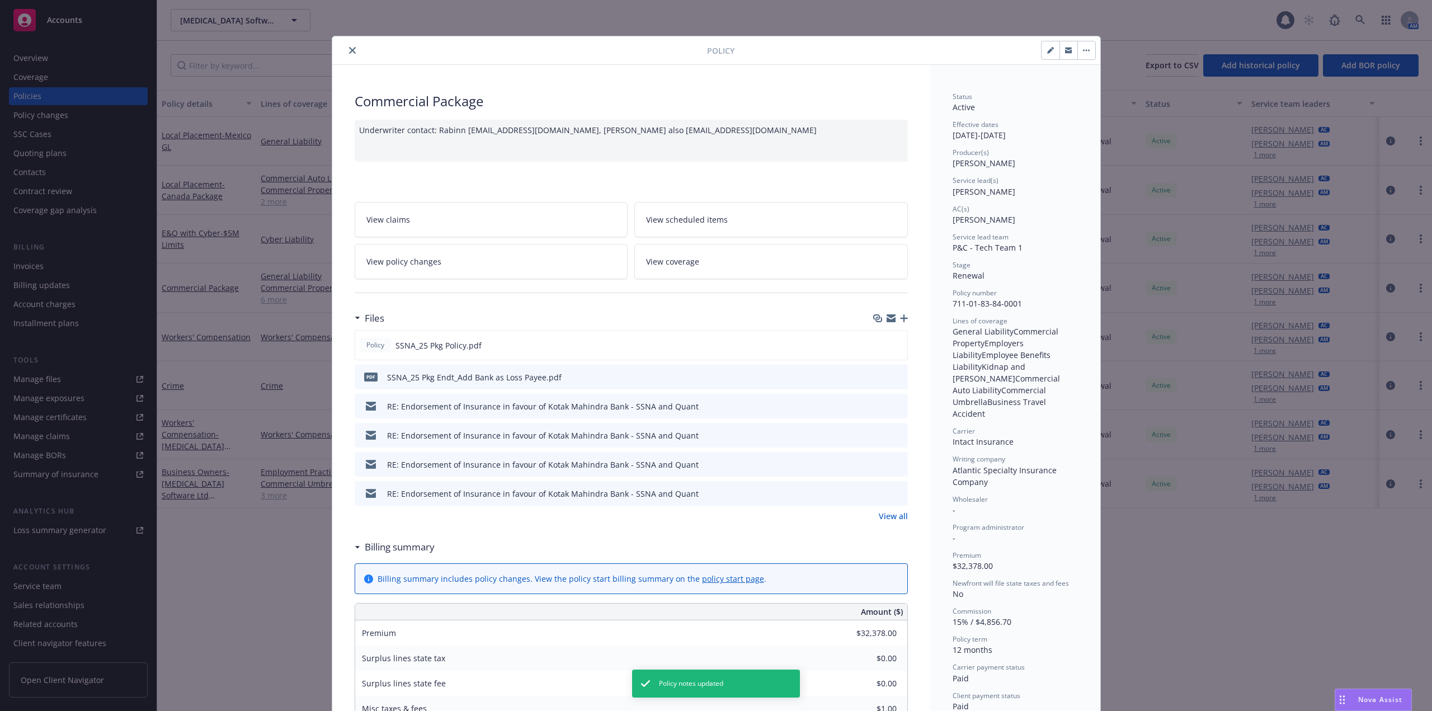
click at [349, 53] on icon "close" at bounding box center [352, 50] width 7 height 7
